Goal: Transaction & Acquisition: Purchase product/service

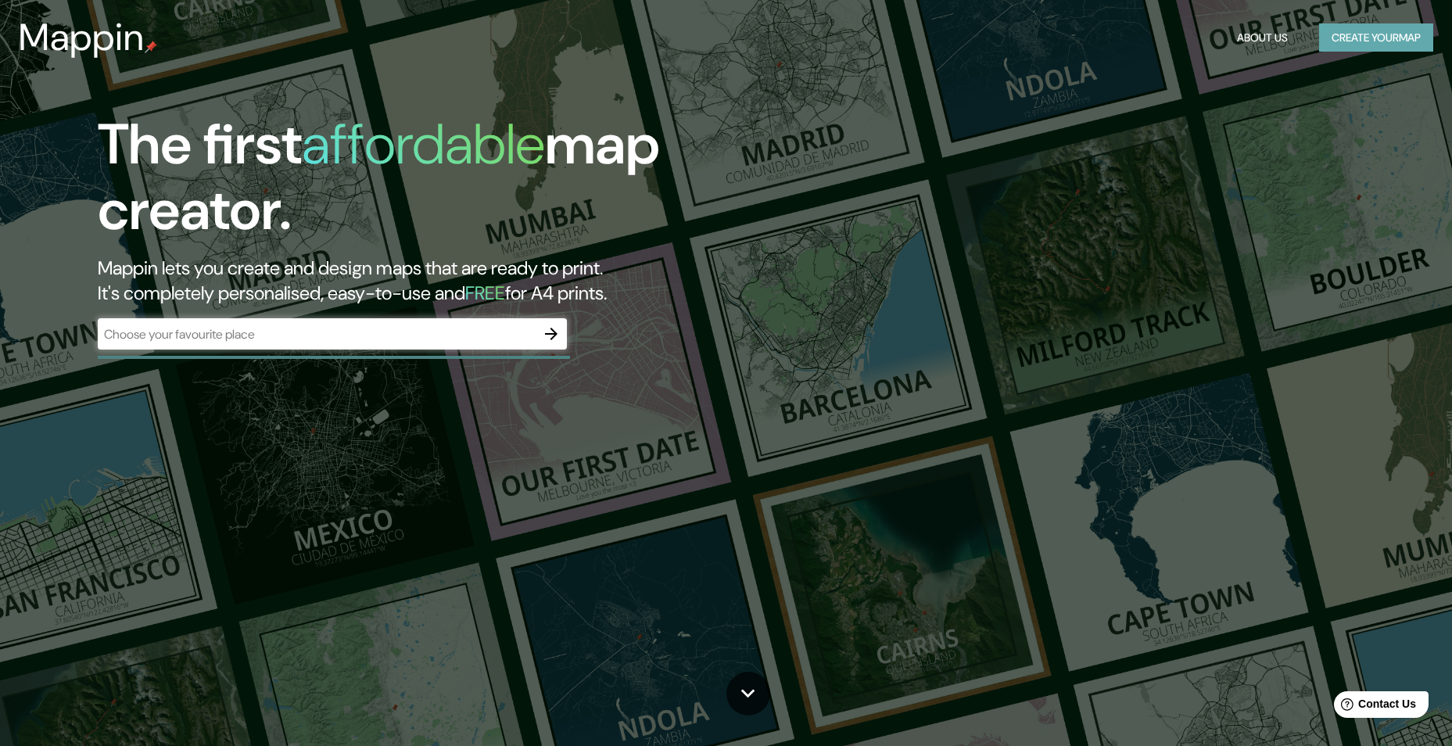
click at [1347, 44] on button "Create your map" at bounding box center [1376, 37] width 114 height 29
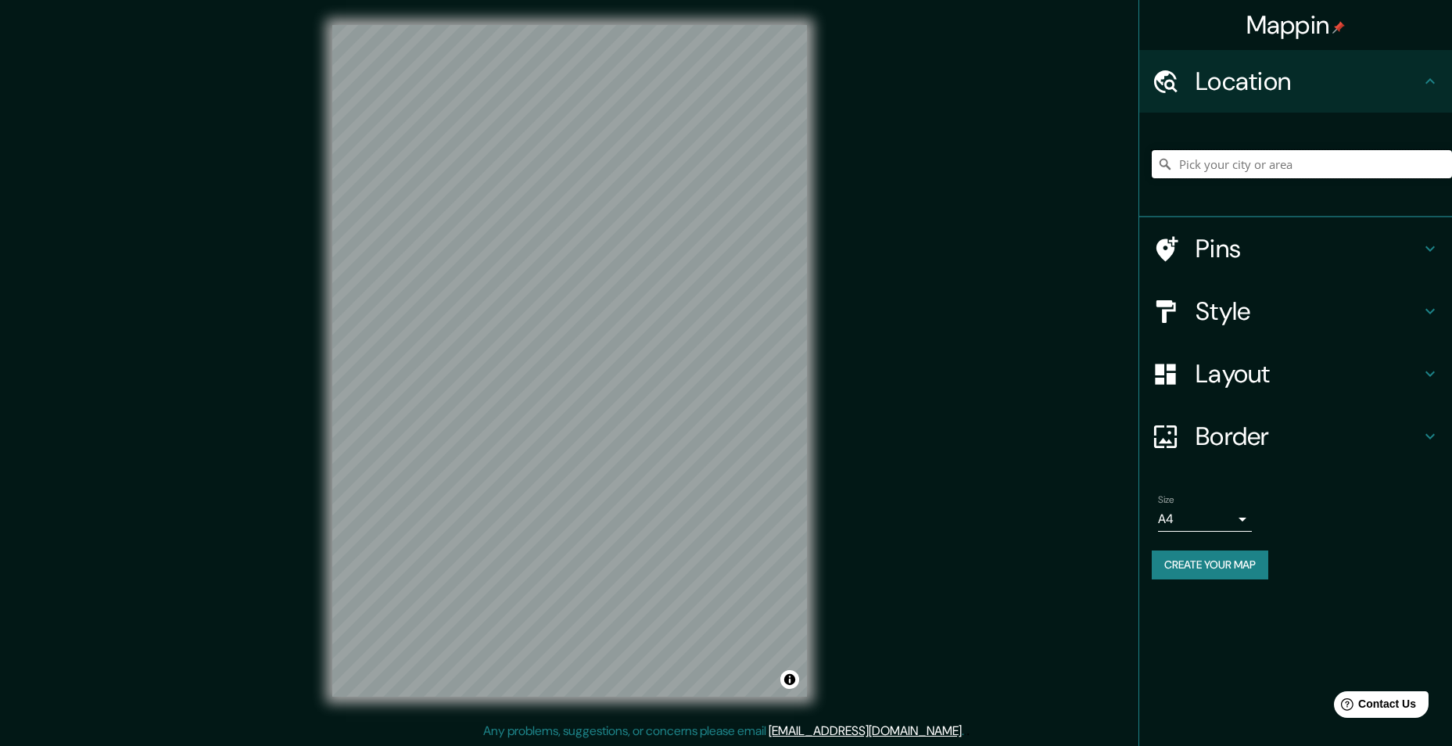
click at [1279, 162] on input "Pick your city or area" at bounding box center [1302, 164] width 300 height 28
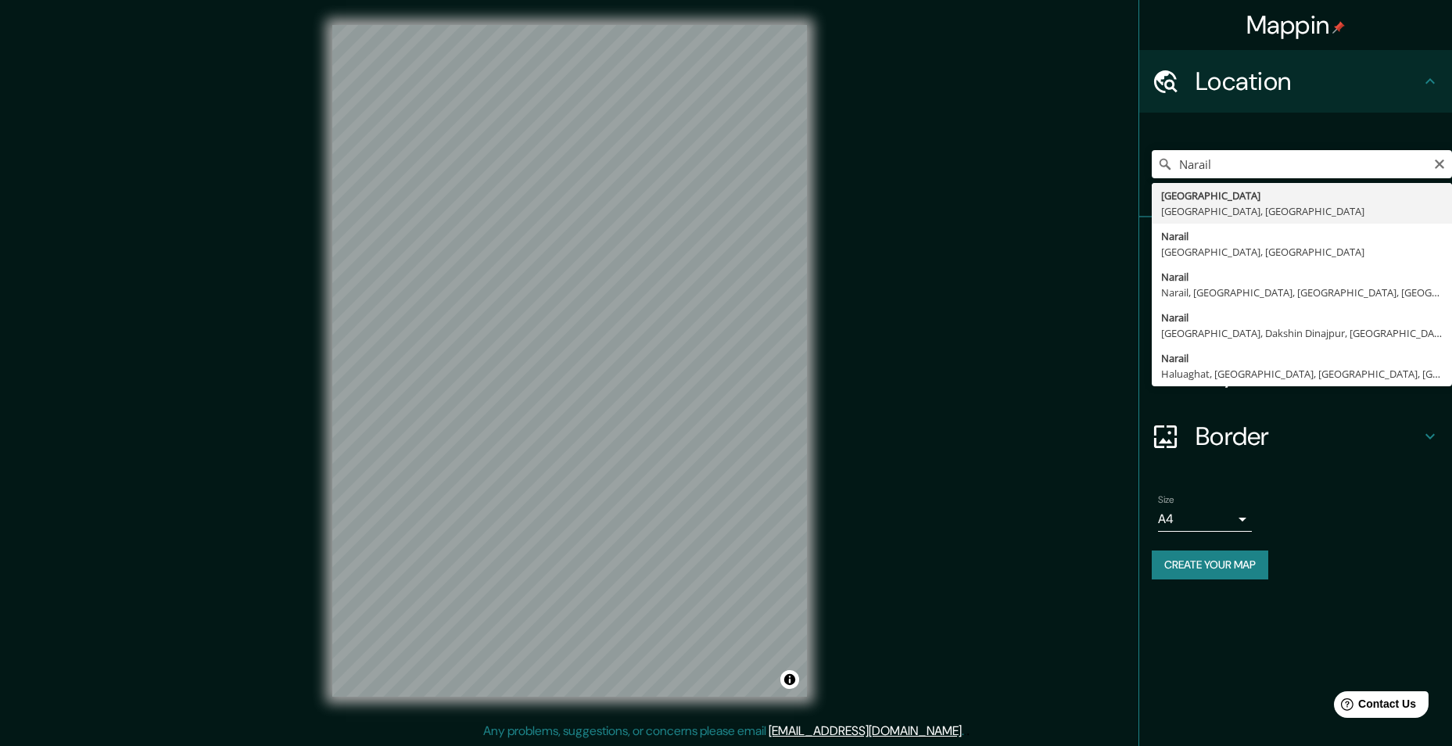
type input "[GEOGRAPHIC_DATA], [GEOGRAPHIC_DATA], [GEOGRAPHIC_DATA]"
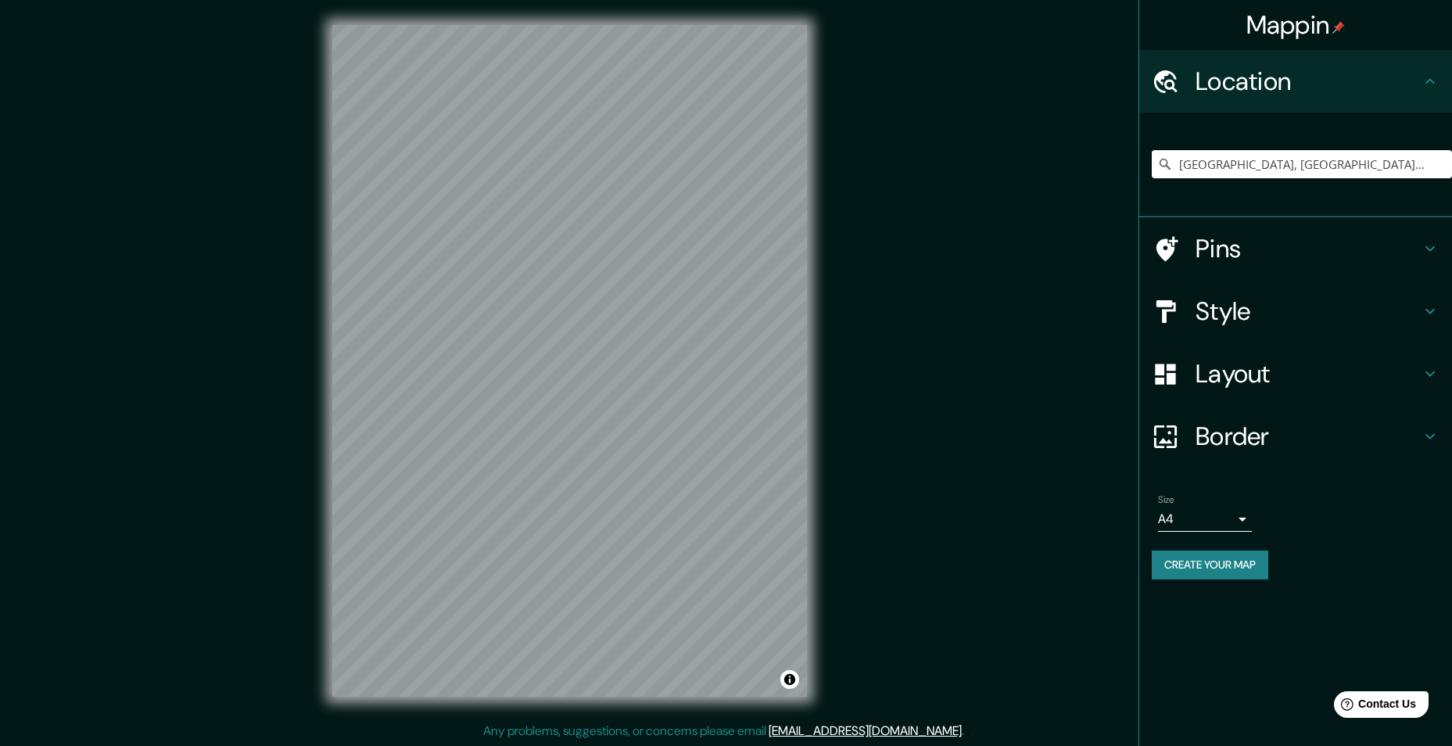
click at [1275, 241] on h4 "Pins" at bounding box center [1308, 248] width 225 height 31
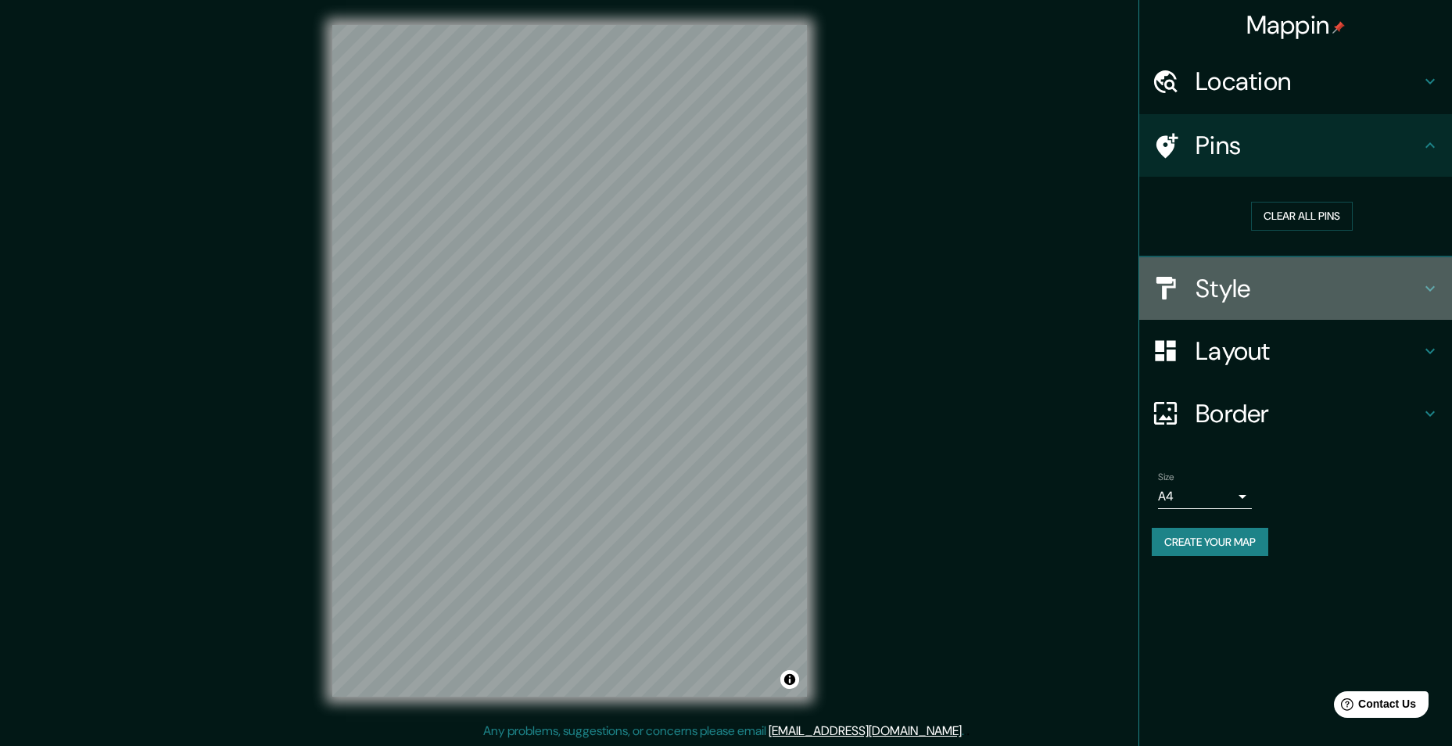
click at [1339, 293] on h4 "Style" at bounding box center [1308, 288] width 225 height 31
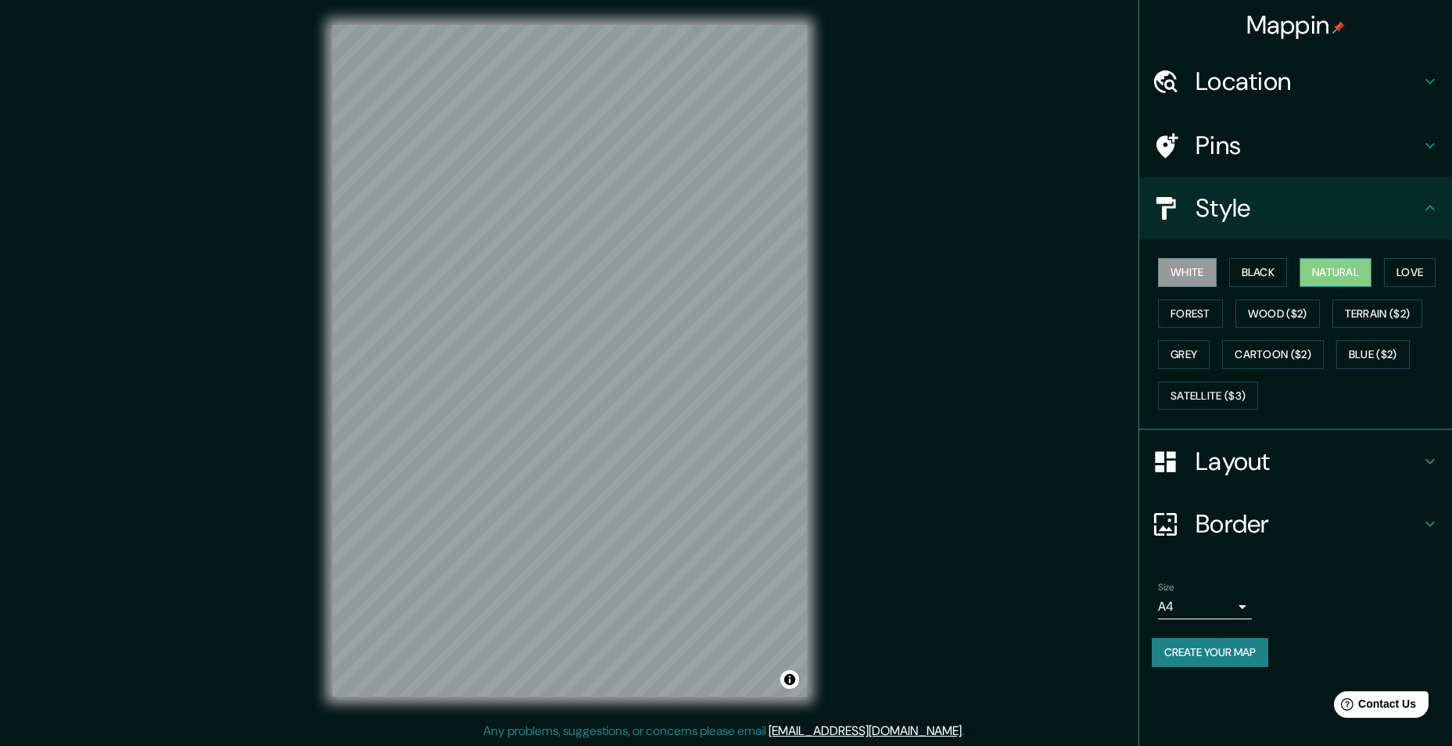
click at [1319, 274] on button "Natural" at bounding box center [1336, 272] width 72 height 29
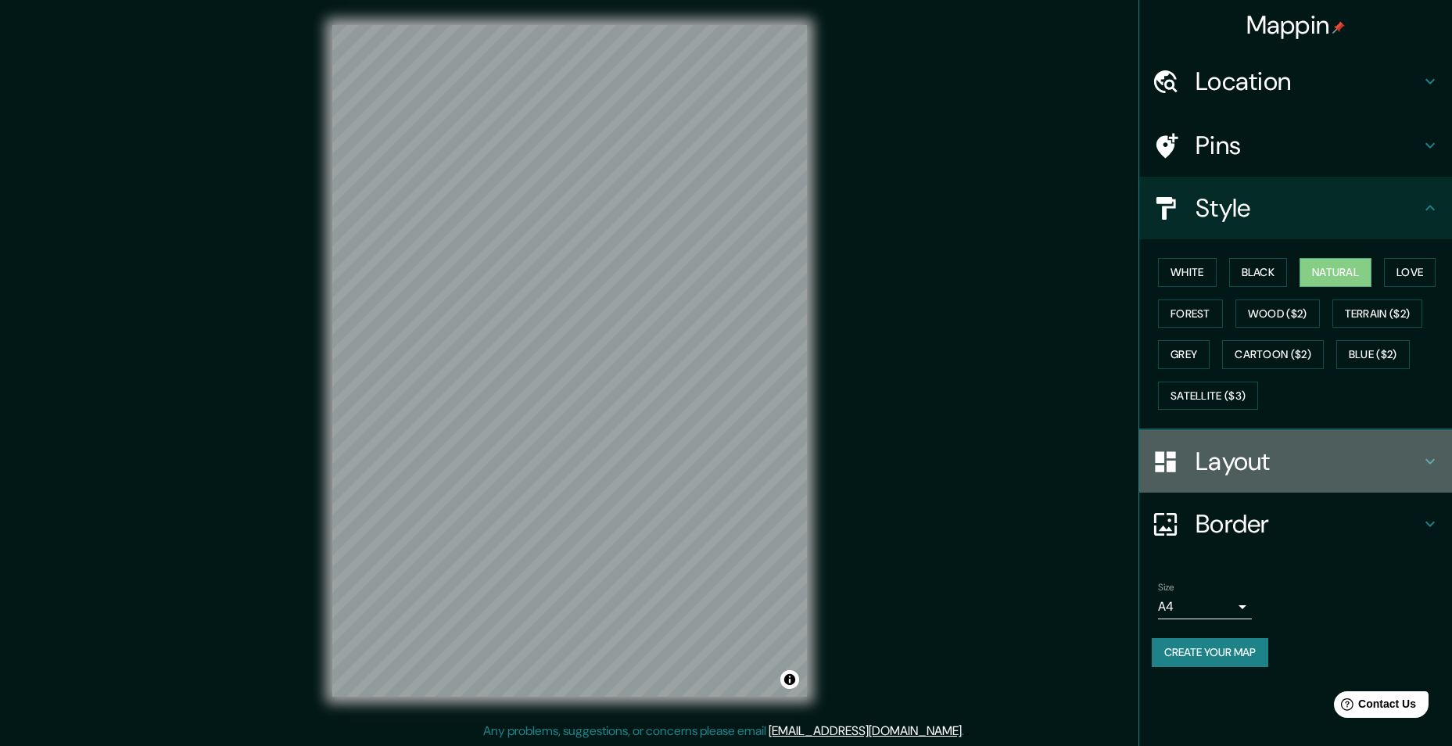
click at [1352, 473] on h4 "Layout" at bounding box center [1308, 461] width 225 height 31
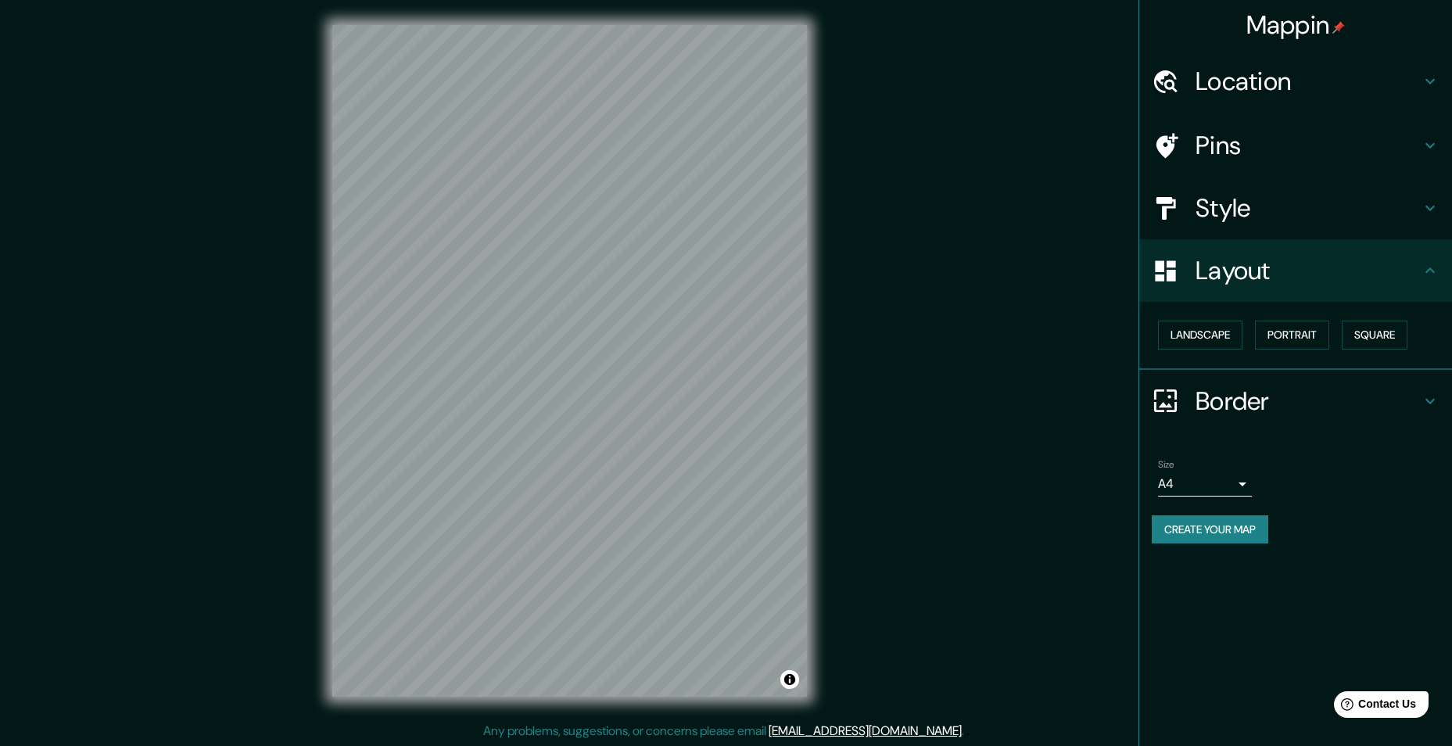
click at [1310, 277] on h4 "Layout" at bounding box center [1308, 270] width 225 height 31
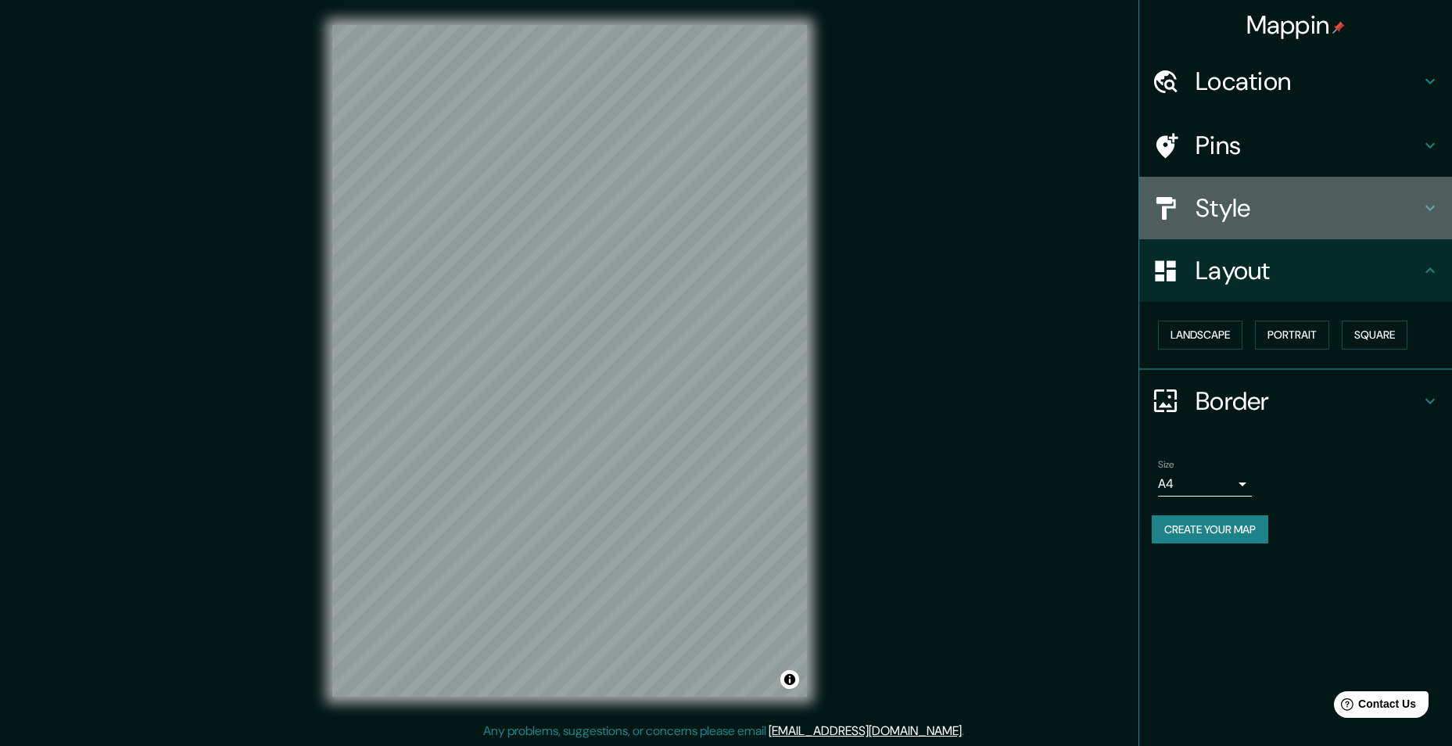
click at [1321, 211] on h4 "Style" at bounding box center [1308, 207] width 225 height 31
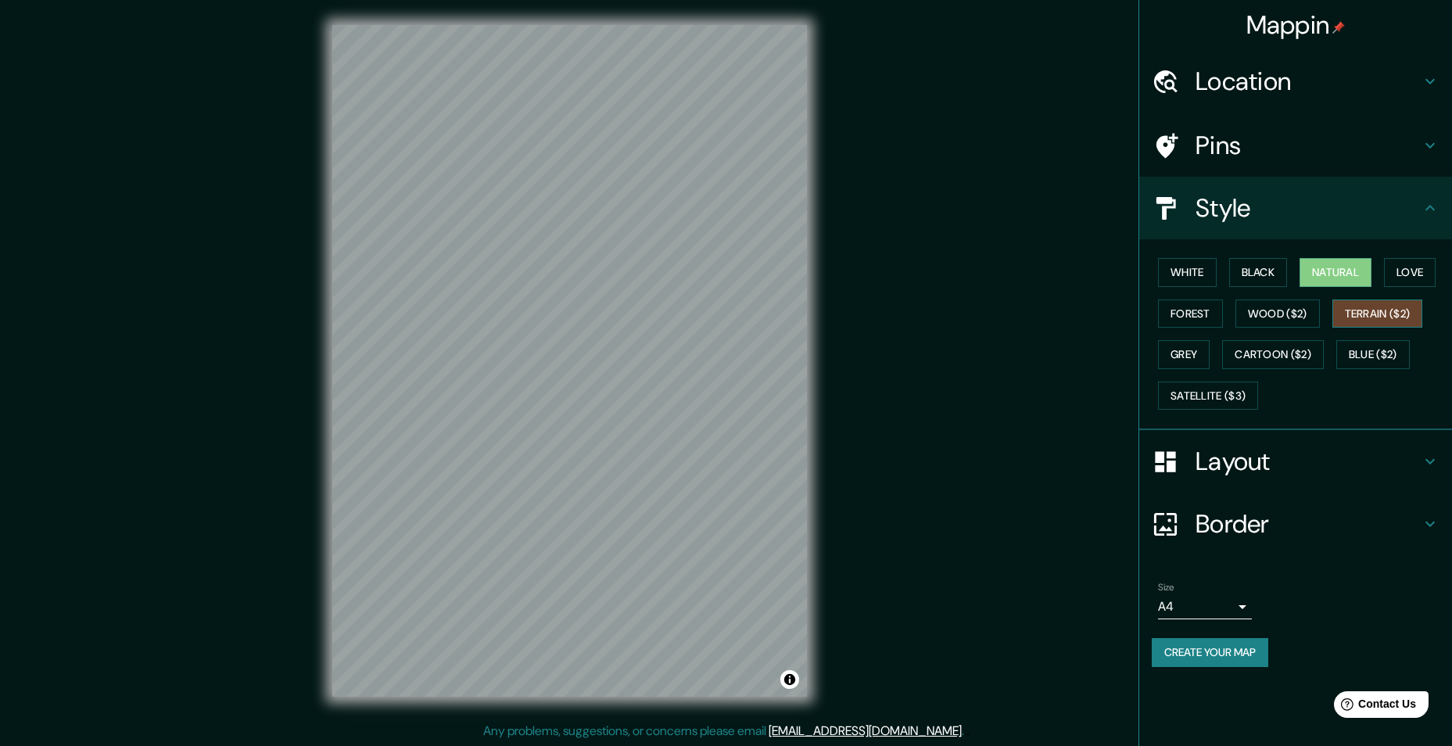
click at [1349, 310] on button "Terrain ($2)" at bounding box center [1378, 314] width 91 height 29
click at [1204, 363] on button "Grey" at bounding box center [1184, 354] width 52 height 29
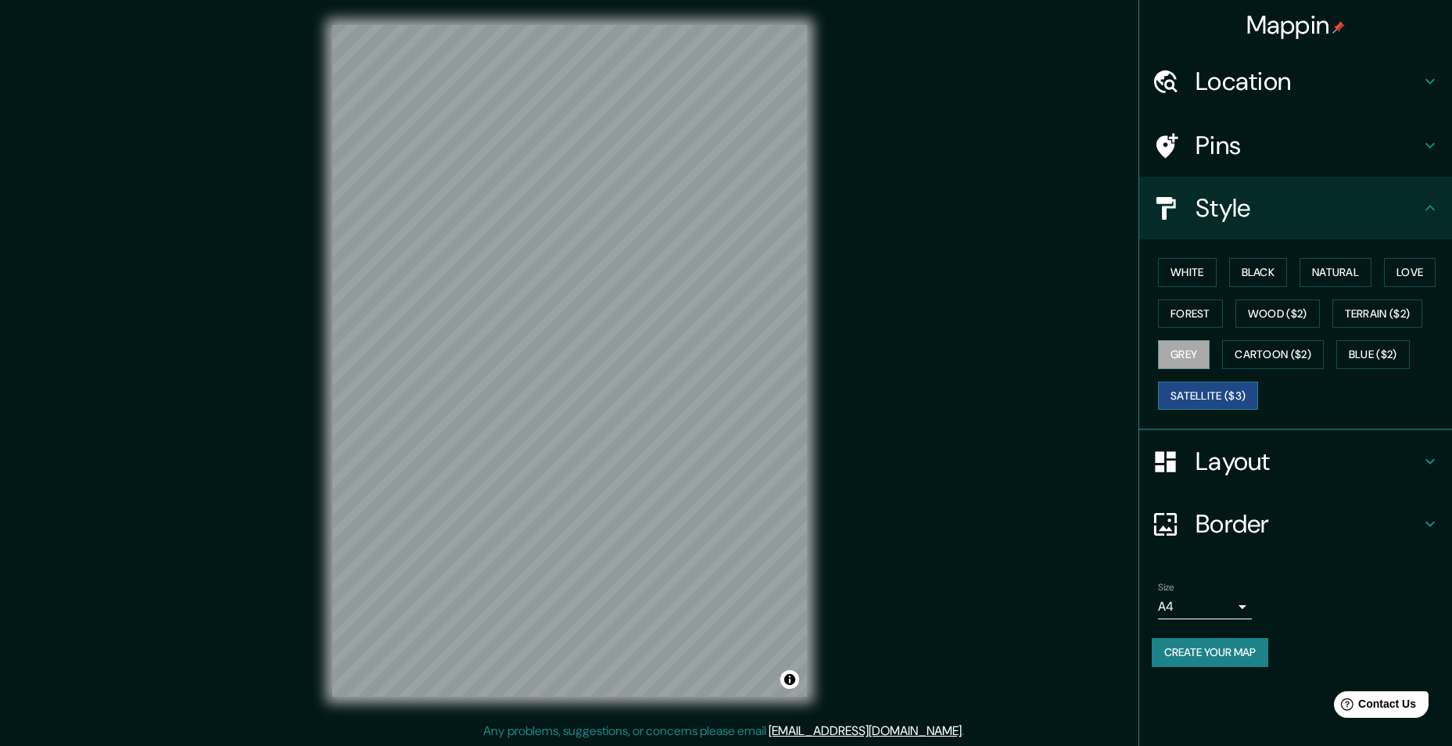
click at [1229, 390] on button "Satellite ($3)" at bounding box center [1208, 396] width 100 height 29
click at [1351, 267] on button "Natural" at bounding box center [1336, 272] width 72 height 29
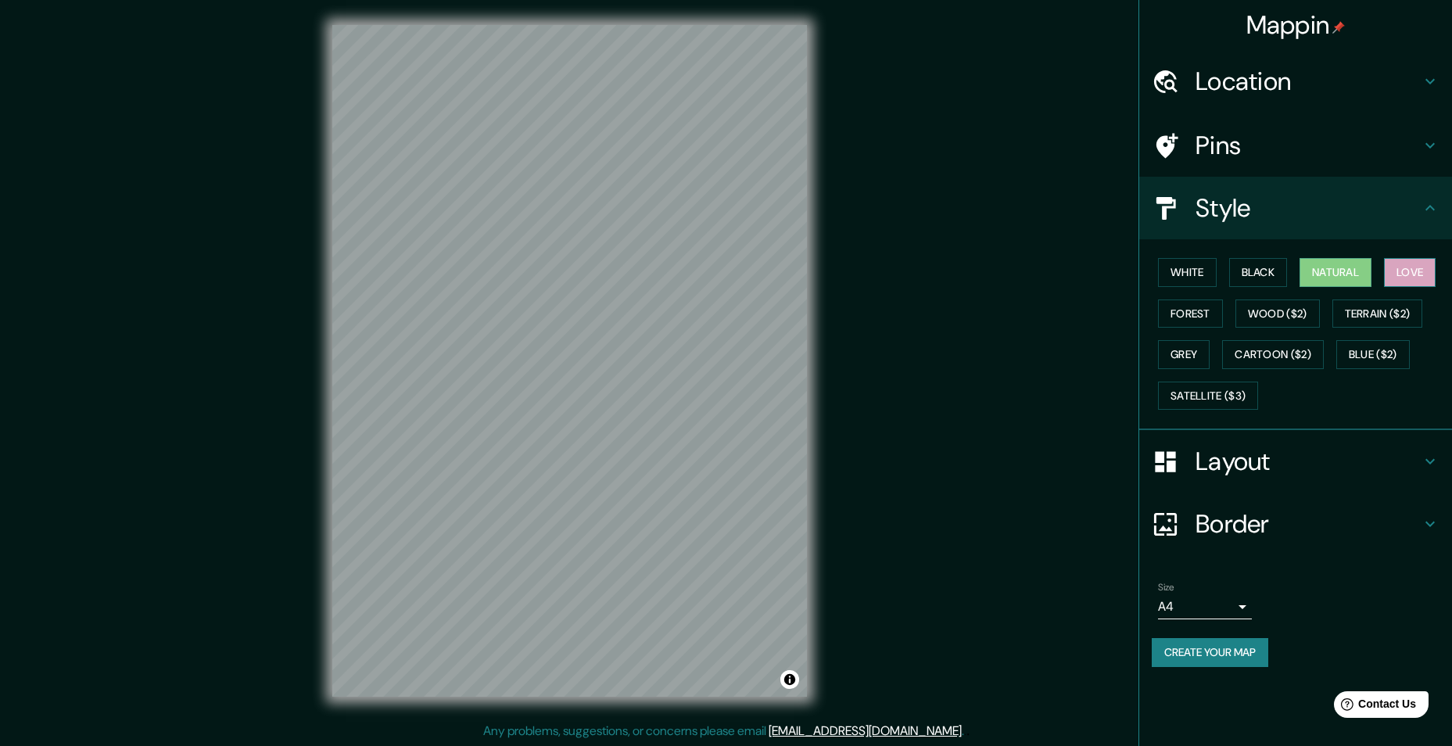
click at [1426, 267] on button "Love" at bounding box center [1410, 272] width 52 height 29
click at [1250, 275] on button "Black" at bounding box center [1258, 272] width 59 height 29
click at [1185, 275] on button "White" at bounding box center [1187, 272] width 59 height 29
click at [1329, 268] on button "Natural" at bounding box center [1336, 272] width 72 height 29
